Goal: Information Seeking & Learning: Check status

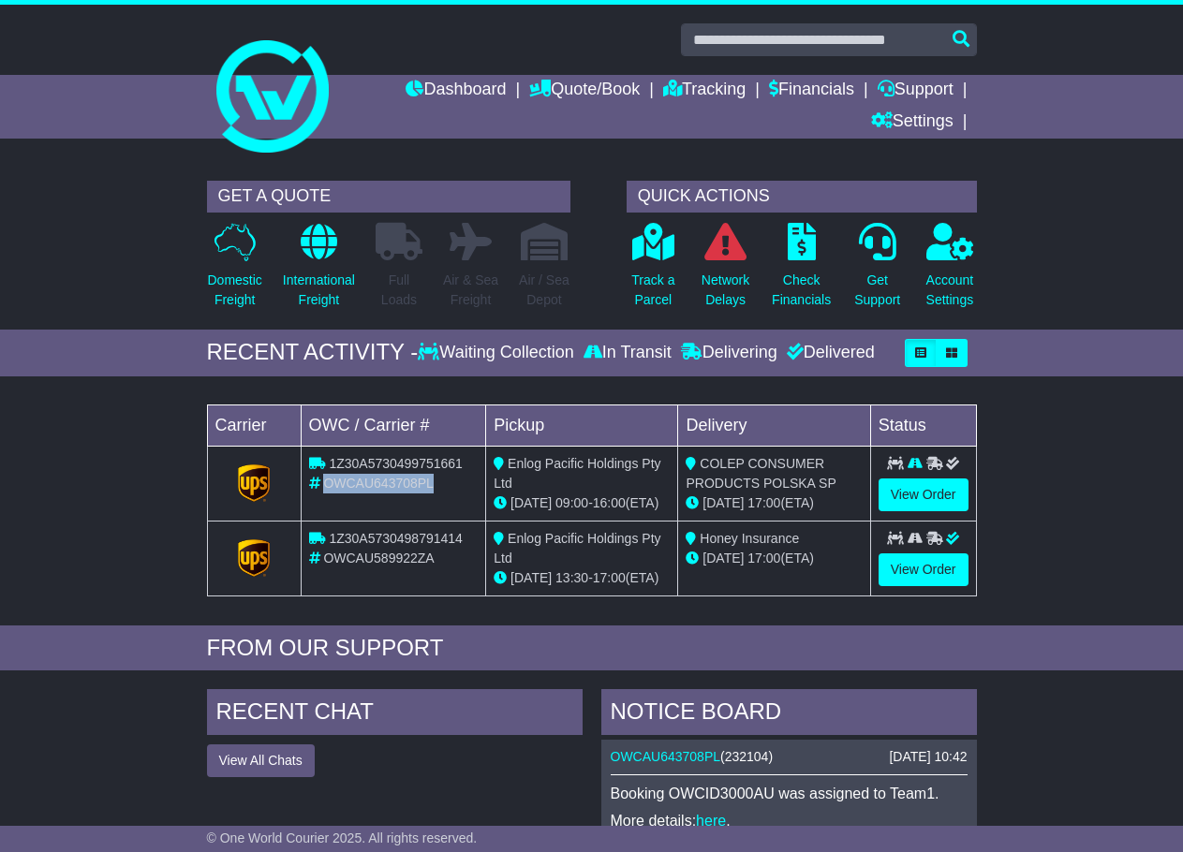
drag, startPoint x: 439, startPoint y: 477, endPoint x: 326, endPoint y: 486, distance: 113.7
click at [326, 486] on div "OWCAU643708PL" at bounding box center [394, 484] width 170 height 20
copy span "OWCAU643708PL"
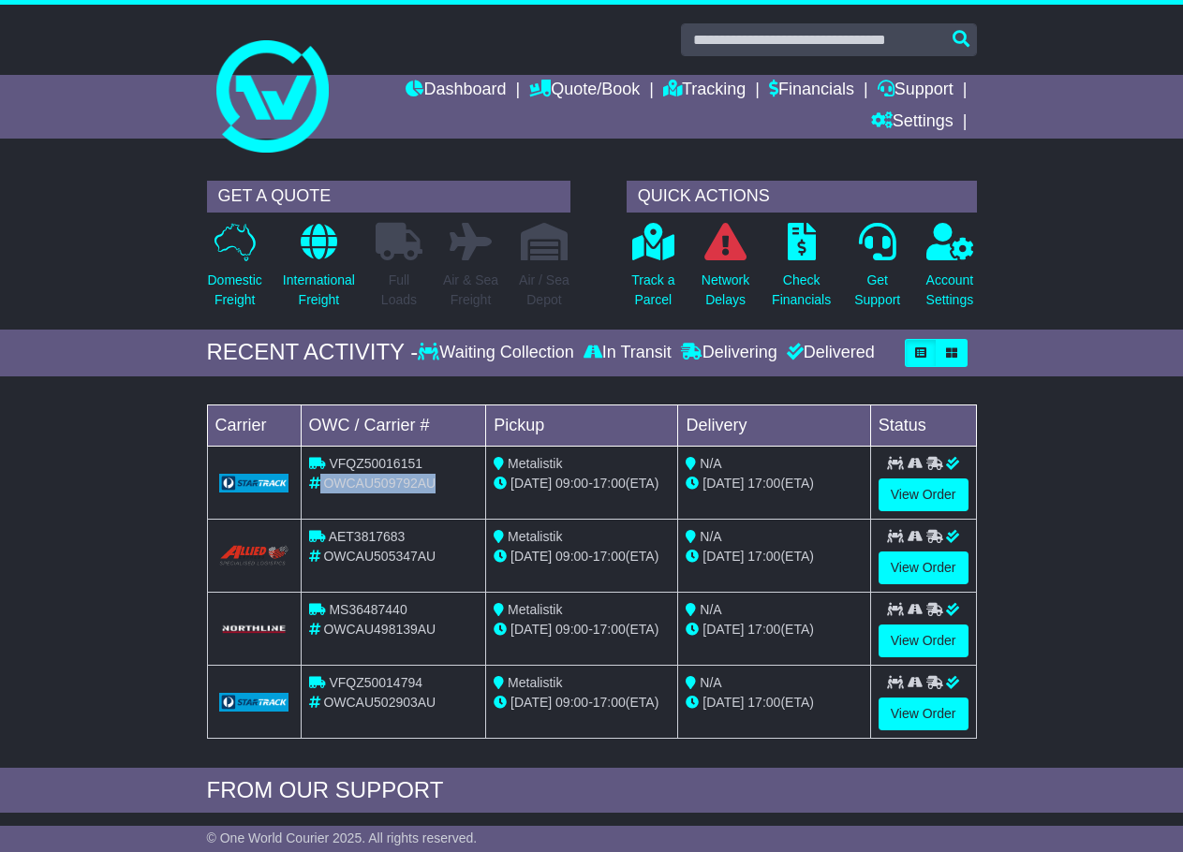
drag, startPoint x: 440, startPoint y: 481, endPoint x: 320, endPoint y: 475, distance: 120.0
click at [320, 475] on div "OWCAU509792AU" at bounding box center [394, 484] width 170 height 20
copy div "OWCAU509792AU"
